Goal: Task Accomplishment & Management: Use online tool/utility

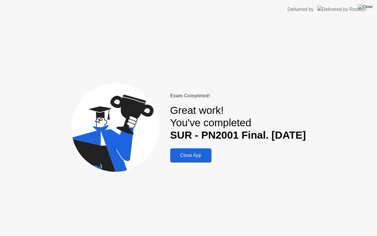
click at [370, 8] on img at bounding box center [365, 6] width 15 height 5
